Goal: Information Seeking & Learning: Understand process/instructions

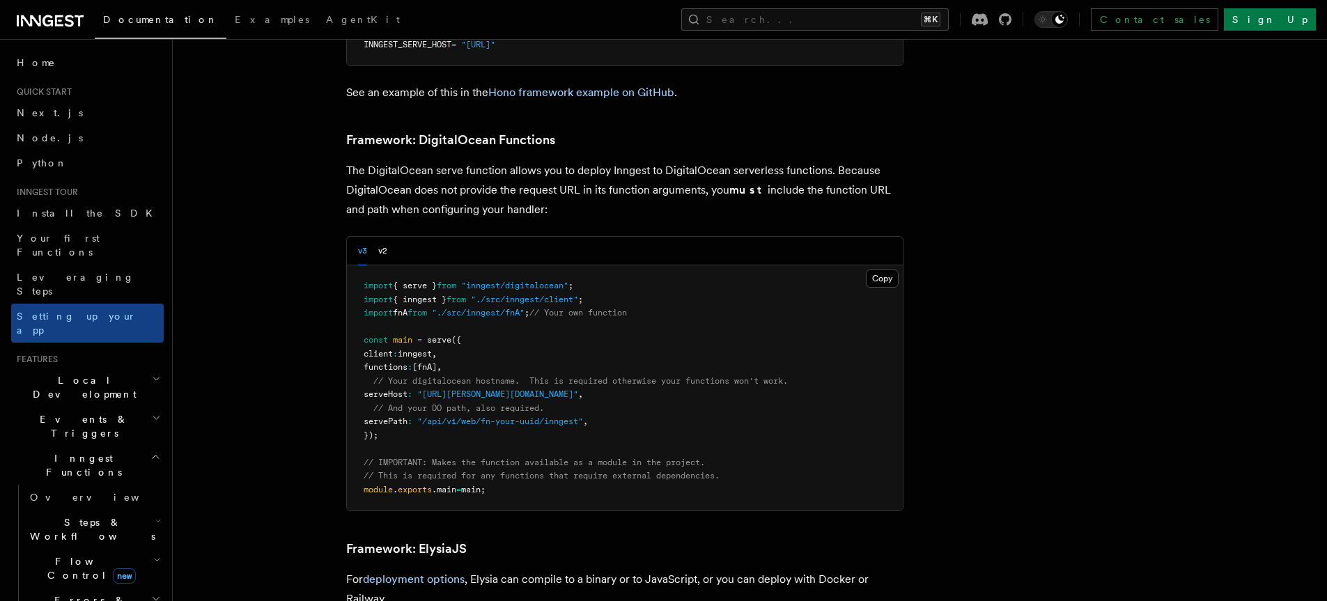
scroll to position [3188, 0]
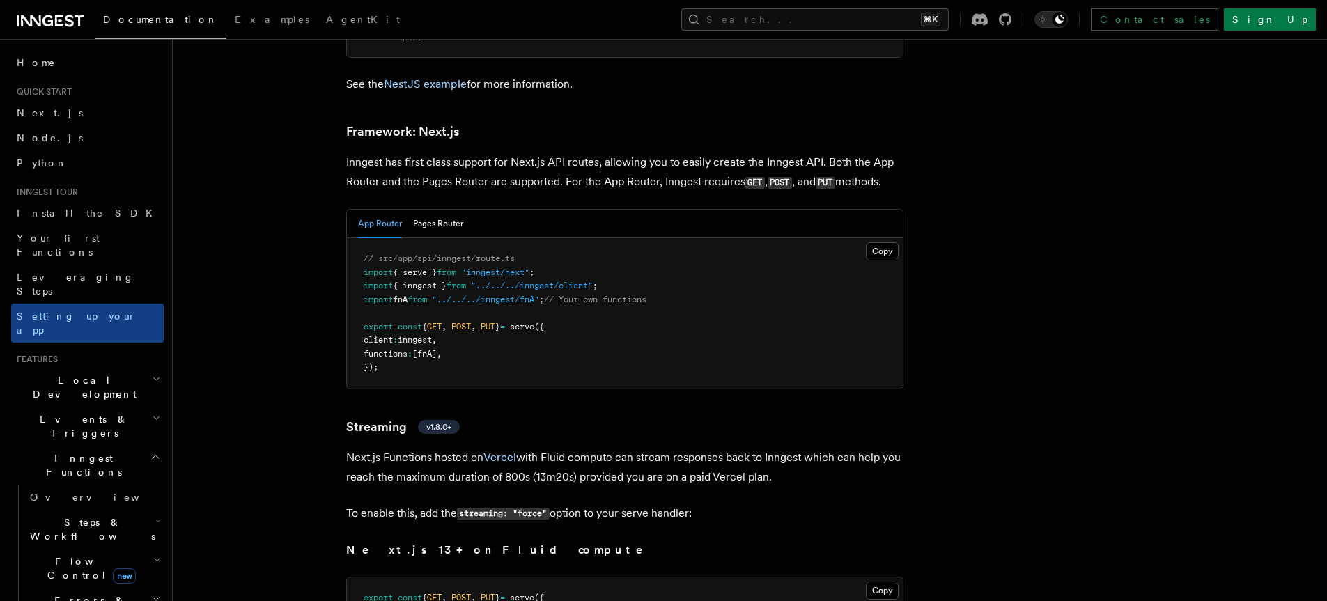
scroll to position [9041, 0]
drag, startPoint x: 345, startPoint y: 70, endPoint x: 809, endPoint y: 281, distance: 510.0
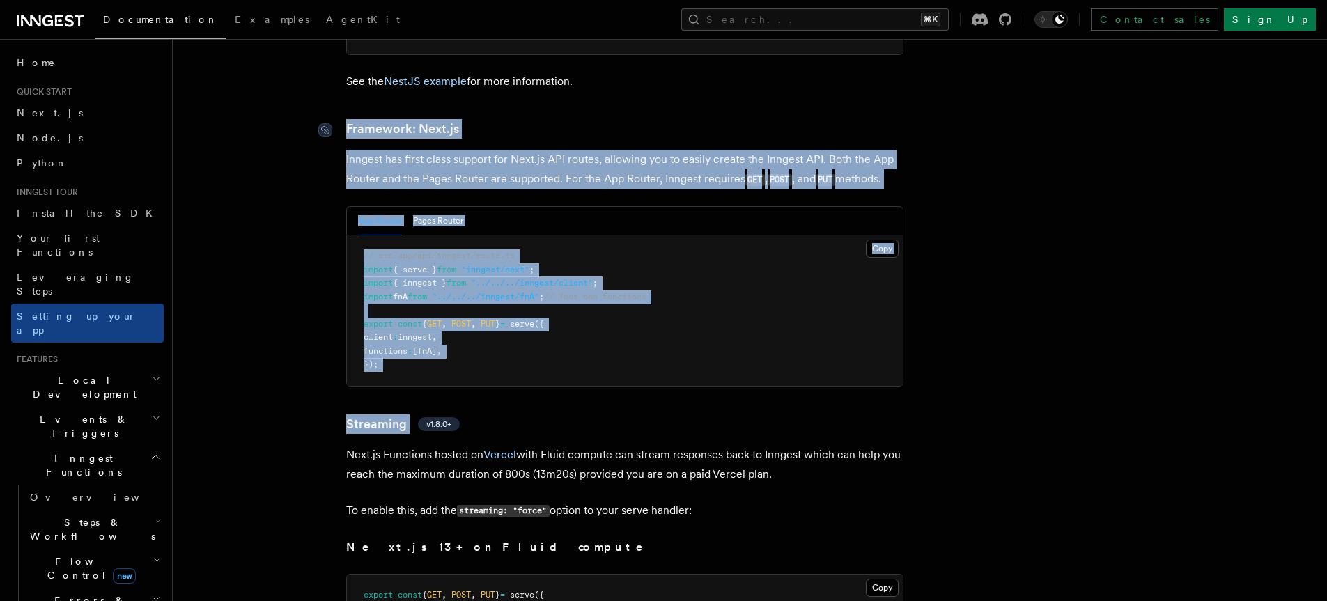
drag, startPoint x: 935, startPoint y: 341, endPoint x: 346, endPoint y: 73, distance: 646.5
copy article "Framework: Next.js Inngest has first class support for Next.js API routes, allo…"
